Goal: Information Seeking & Learning: Learn about a topic

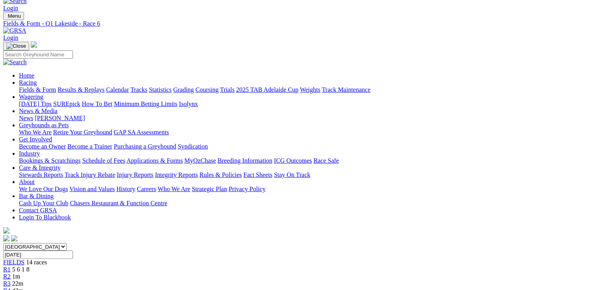
scroll to position [13, 0]
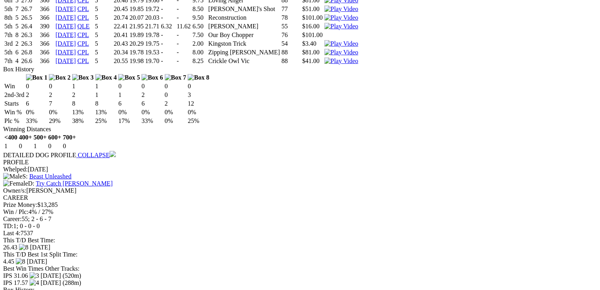
scroll to position [1667, 0]
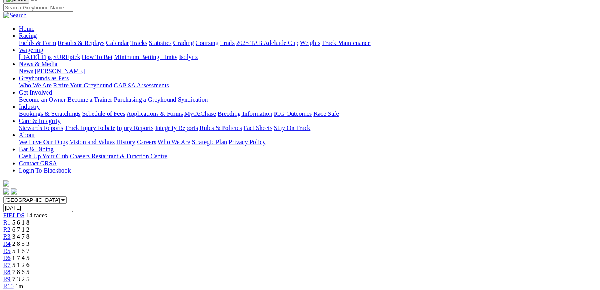
scroll to position [0, 0]
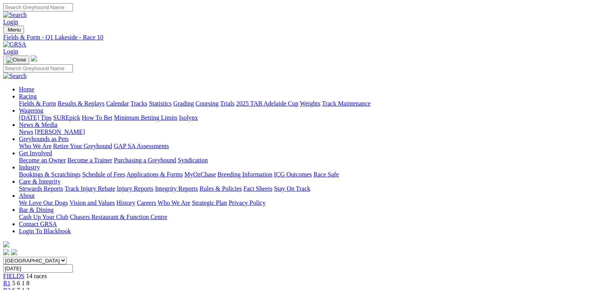
click at [46, 100] on link "Fields & Form" at bounding box center [37, 103] width 37 height 7
click at [67, 257] on select "South Australia New South Wales Northern Territory Queensland Tasmania Victoria…" at bounding box center [34, 260] width 63 height 7
select select "QLD"
click at [53, 257] on select "South Australia New South Wales Northern Territory Queensland Tasmania Victoria…" at bounding box center [34, 260] width 63 height 7
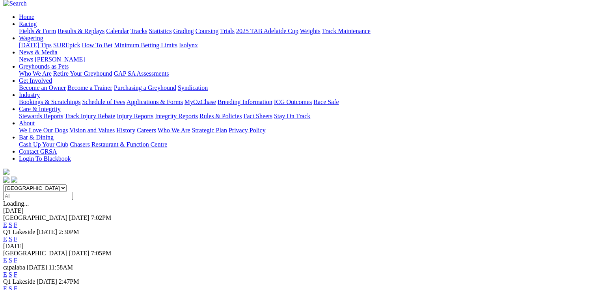
scroll to position [95, 0]
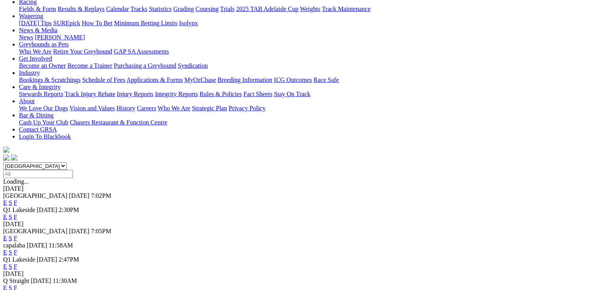
click at [7, 263] on link "E" at bounding box center [5, 266] width 4 height 7
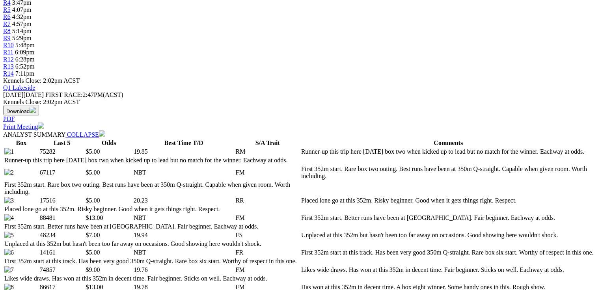
scroll to position [378, 0]
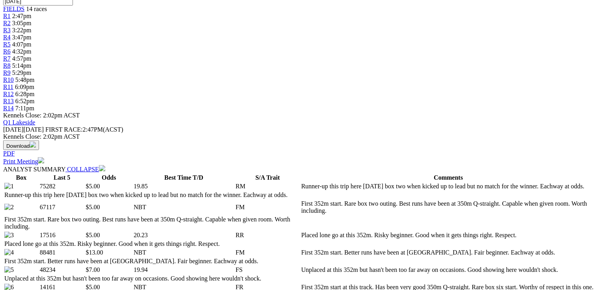
scroll to position [0, 0]
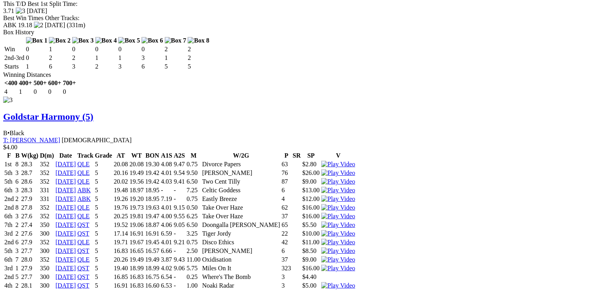
scroll to position [1797, 0]
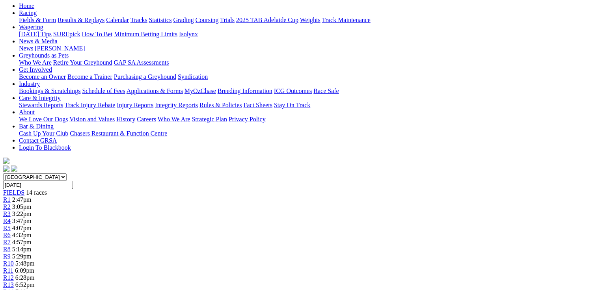
scroll to position [73, 0]
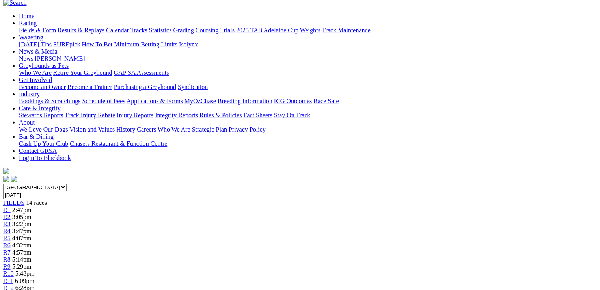
click at [32, 235] on span "4:07pm" at bounding box center [21, 238] width 19 height 7
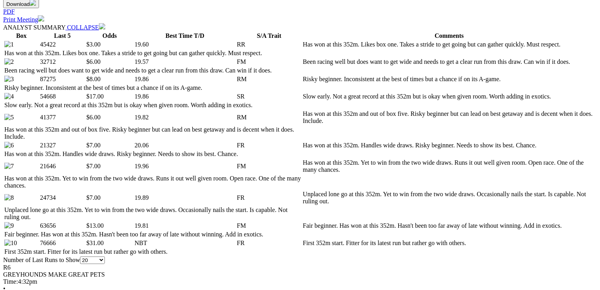
scroll to position [410, 0]
drag, startPoint x: 180, startPoint y: 201, endPoint x: 186, endPoint y: 200, distance: 6.0
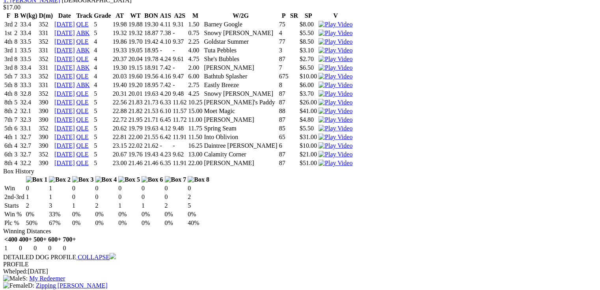
scroll to position [0, 0]
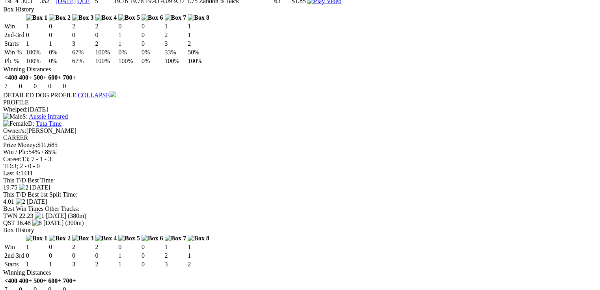
scroll to position [1584, 0]
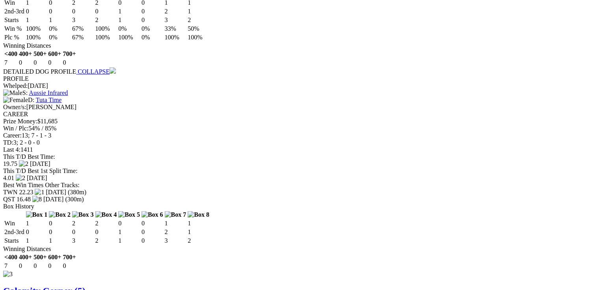
drag, startPoint x: 530, startPoint y: 187, endPoint x: 494, endPoint y: 196, distance: 36.5
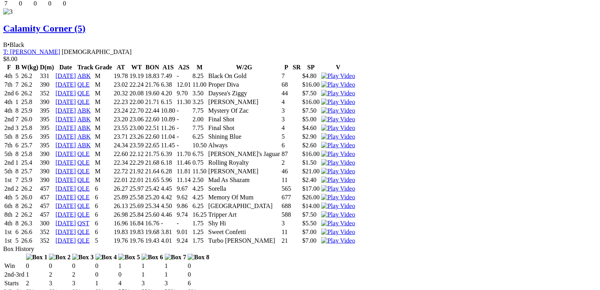
scroll to position [1878, 0]
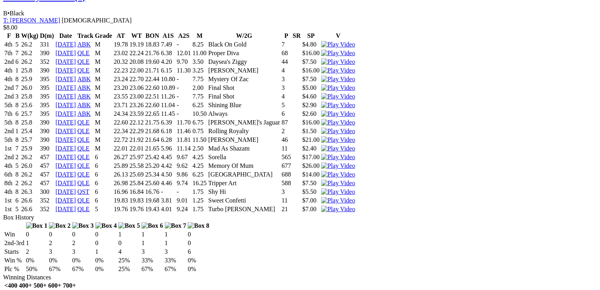
scroll to position [0, 0]
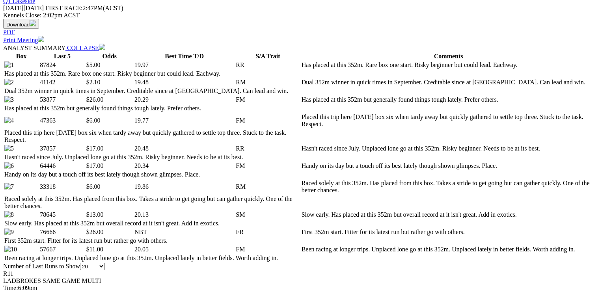
scroll to position [410, 0]
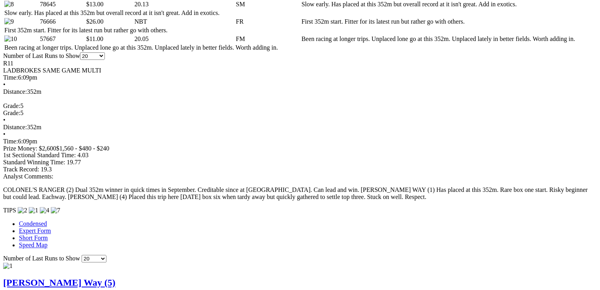
scroll to position [0, 0]
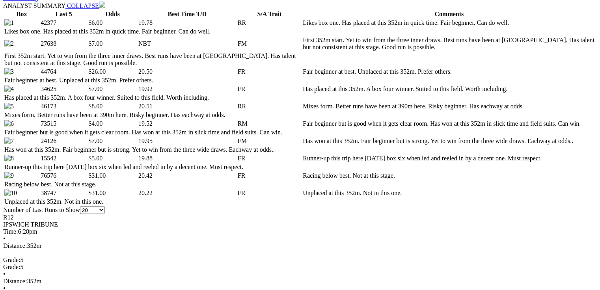
scroll to position [434, 0]
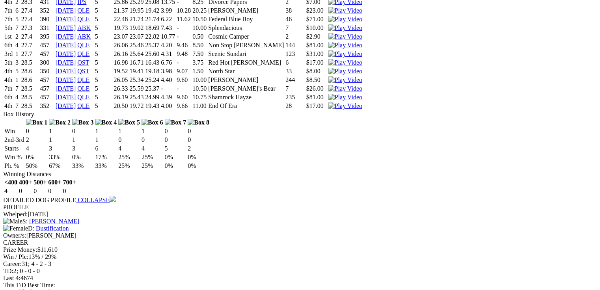
scroll to position [1978, 0]
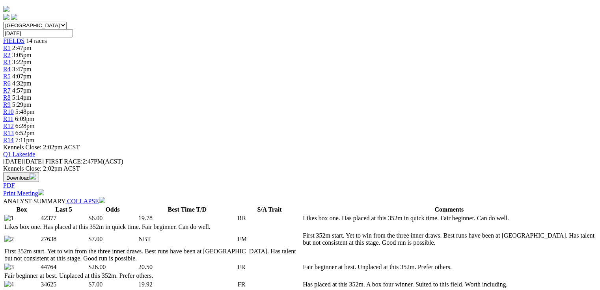
scroll to position [0, 0]
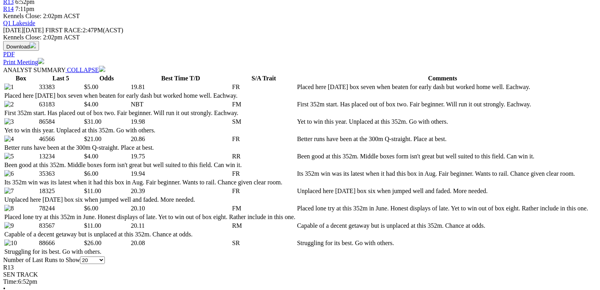
scroll to position [378, 0]
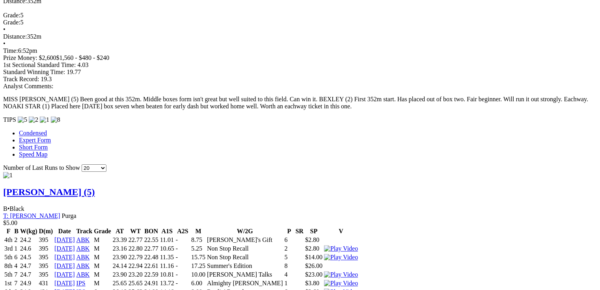
scroll to position [662, 0]
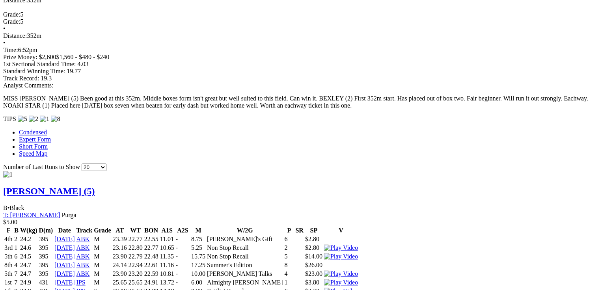
scroll to position [0, 0]
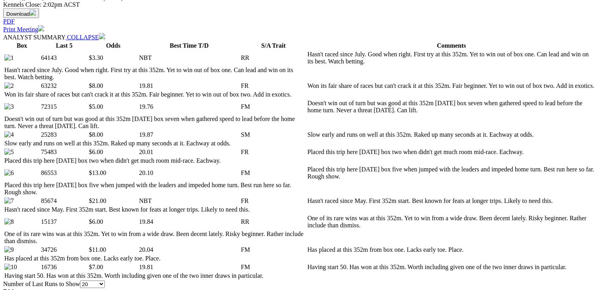
scroll to position [410, 0]
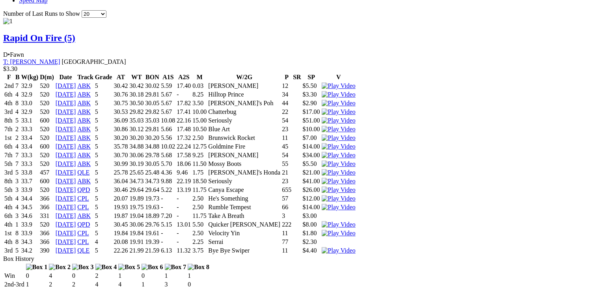
scroll to position [883, 0]
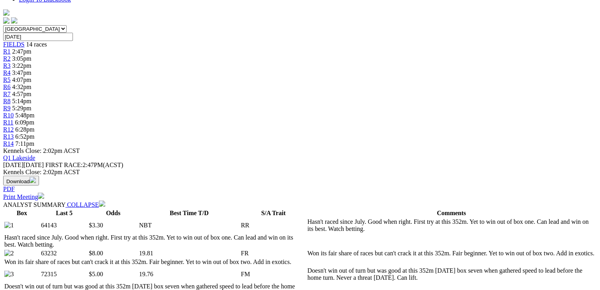
scroll to position [0, 0]
